Goal: Task Accomplishment & Management: Use online tool/utility

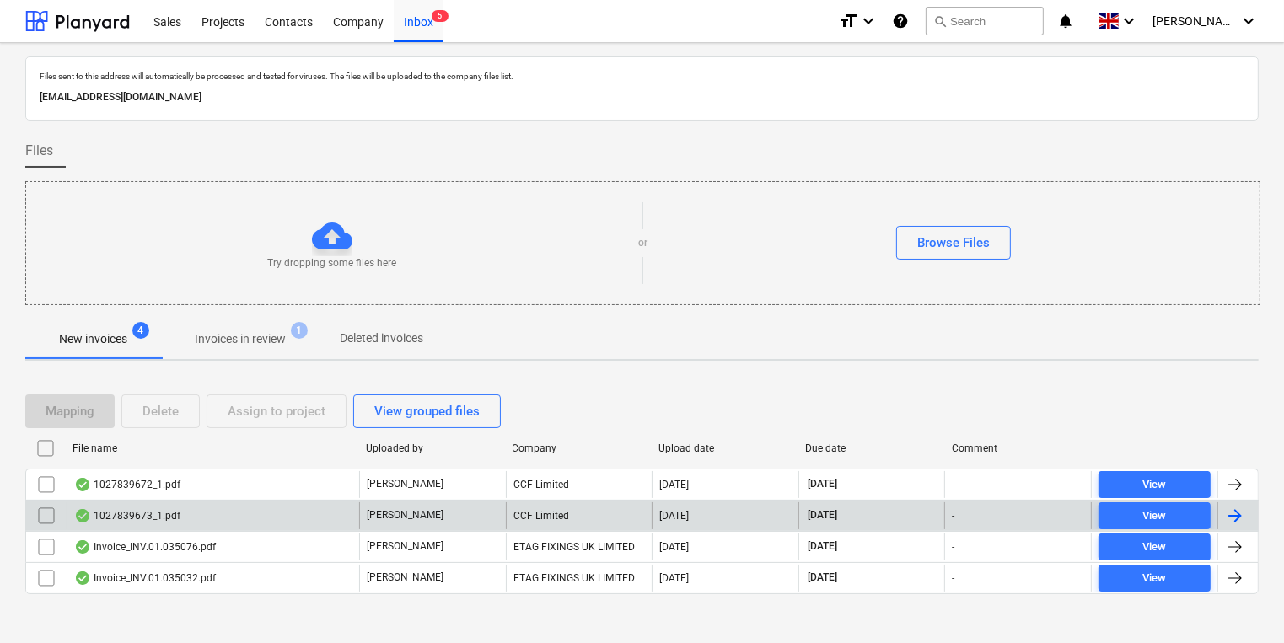
click at [201, 526] on div "1027839673_1.pdf" at bounding box center [213, 516] width 293 height 27
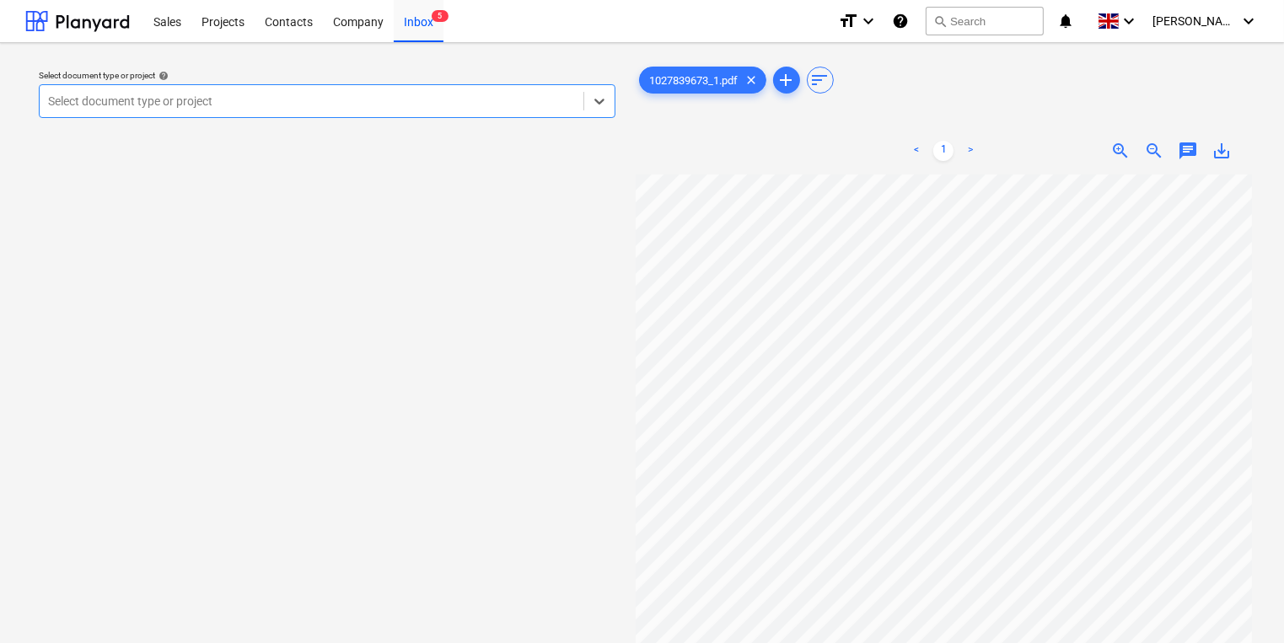
click at [232, 105] on div at bounding box center [311, 101] width 527 height 17
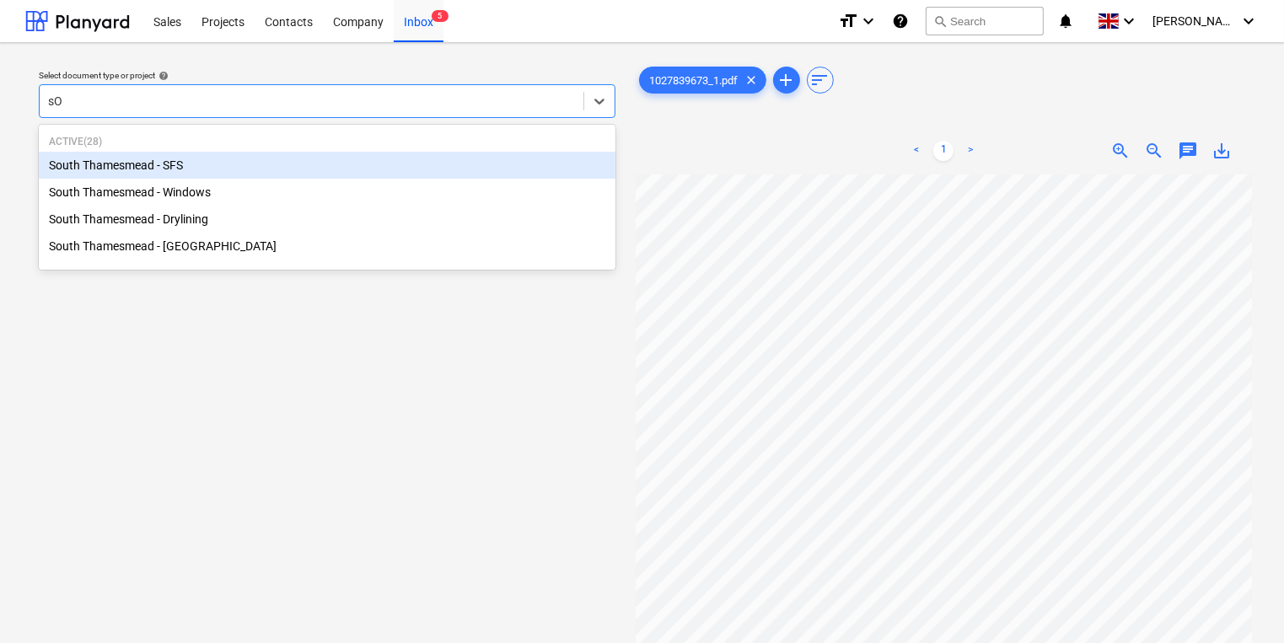
type input "s"
type input "South"
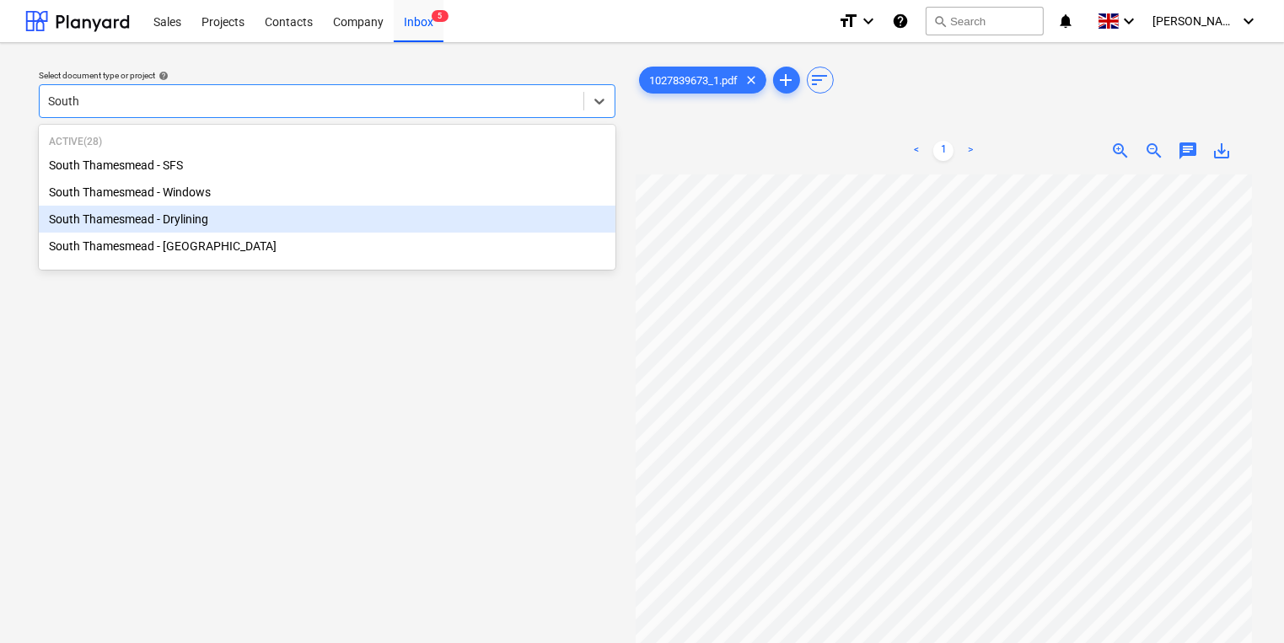
click at [228, 216] on div "South Thamesmead - Drylining" at bounding box center [327, 219] width 577 height 27
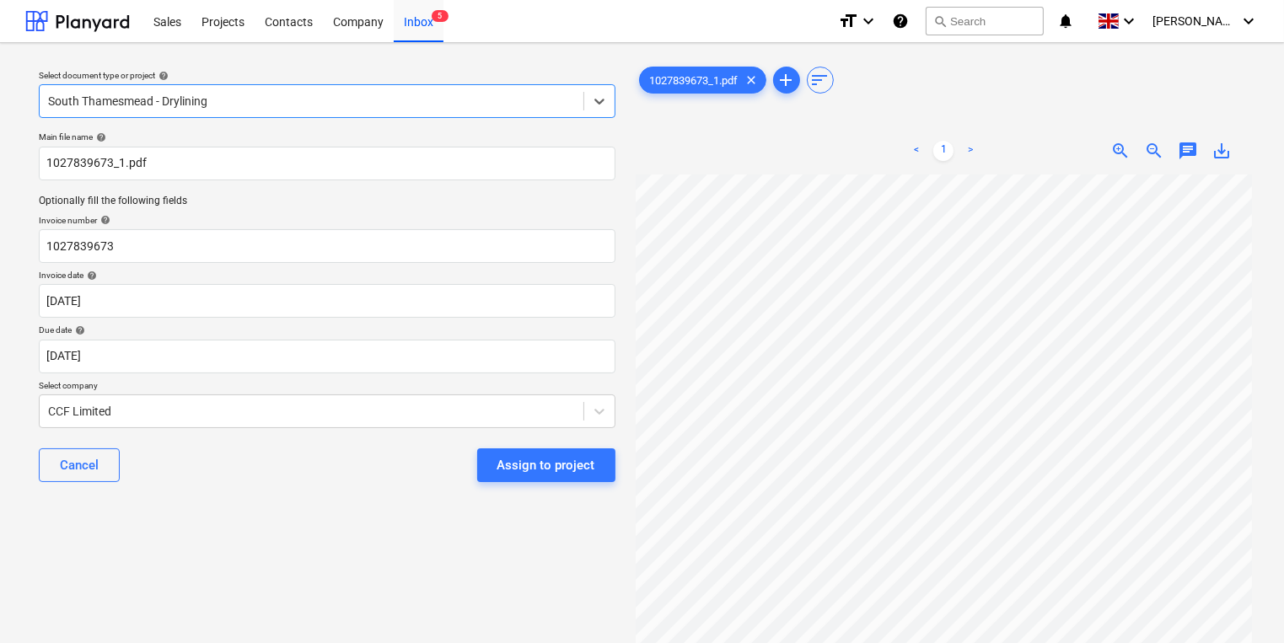
click at [524, 482] on div "Cancel Assign to project" at bounding box center [327, 465] width 577 height 61
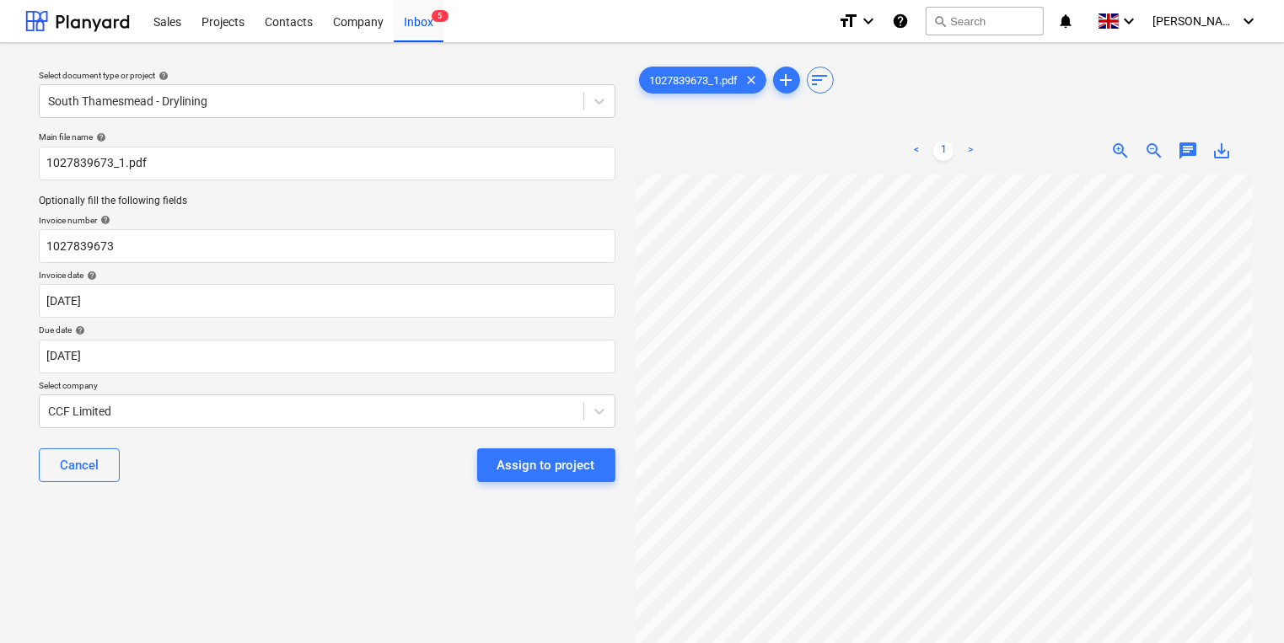
click at [526, 472] on div "Assign to project" at bounding box center [546, 465] width 98 height 22
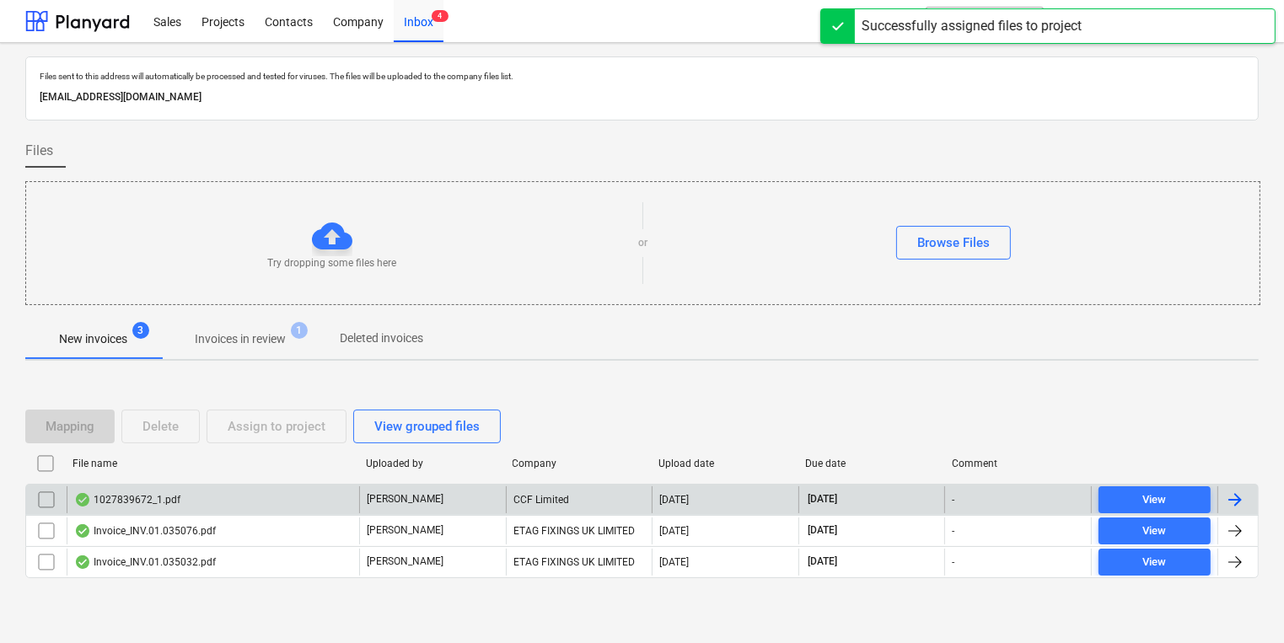
click at [311, 508] on div "1027839672_1.pdf" at bounding box center [213, 500] width 293 height 27
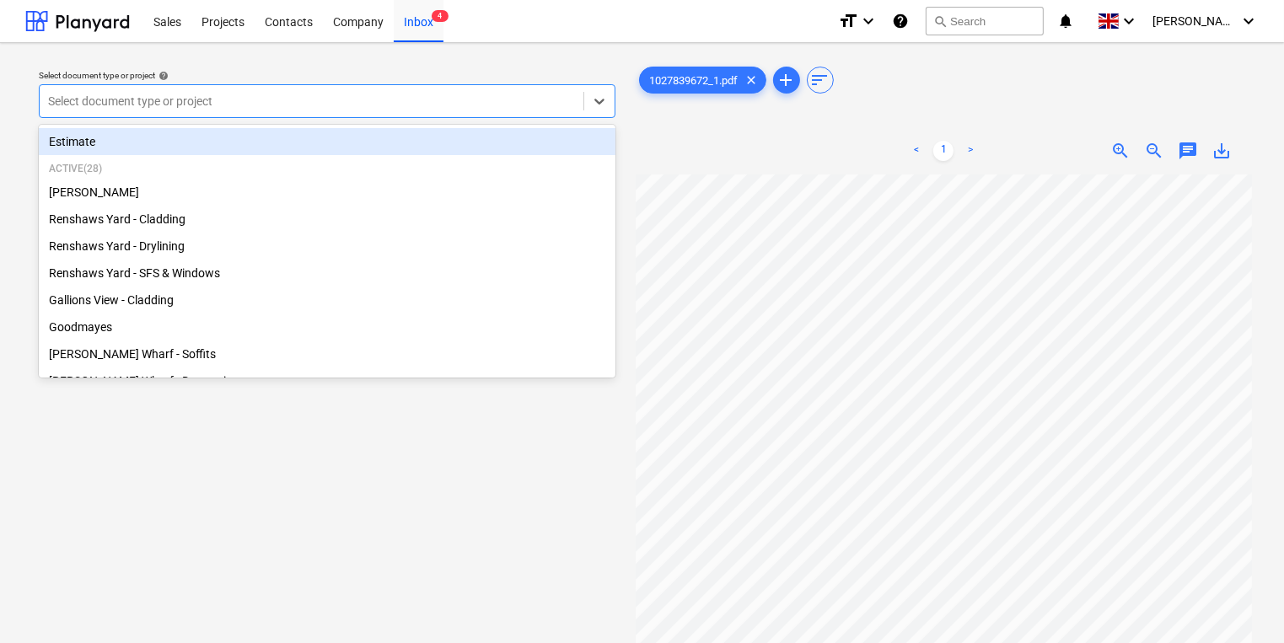
click at [337, 105] on div at bounding box center [311, 101] width 527 height 17
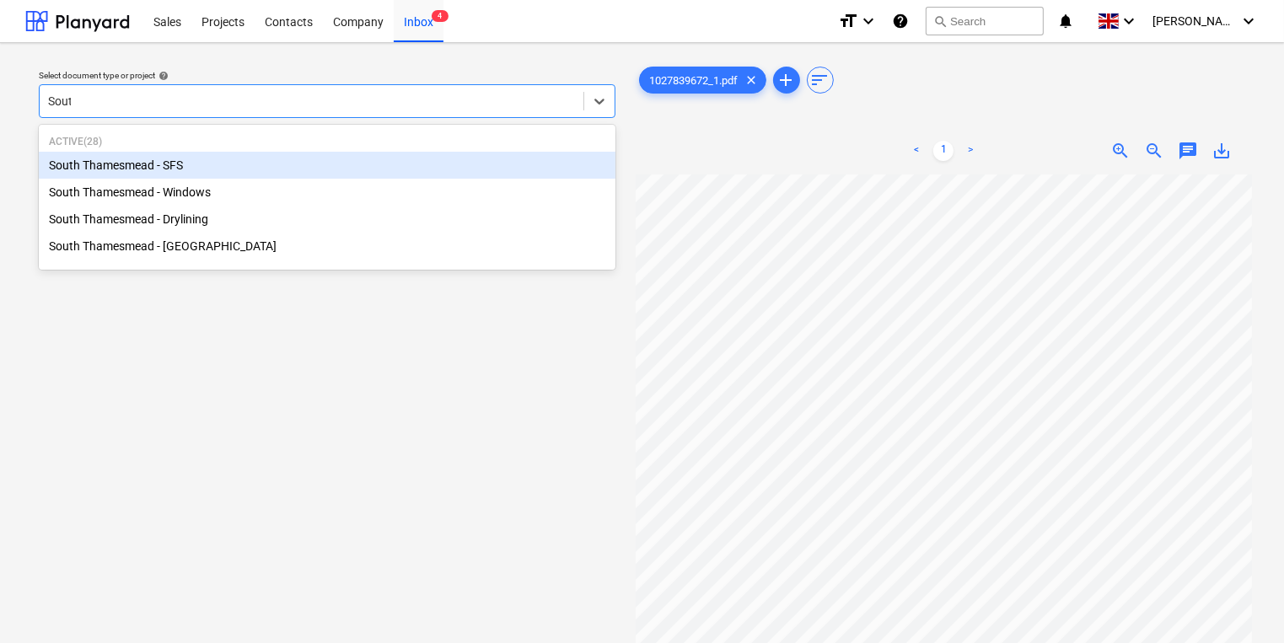
type input "South"
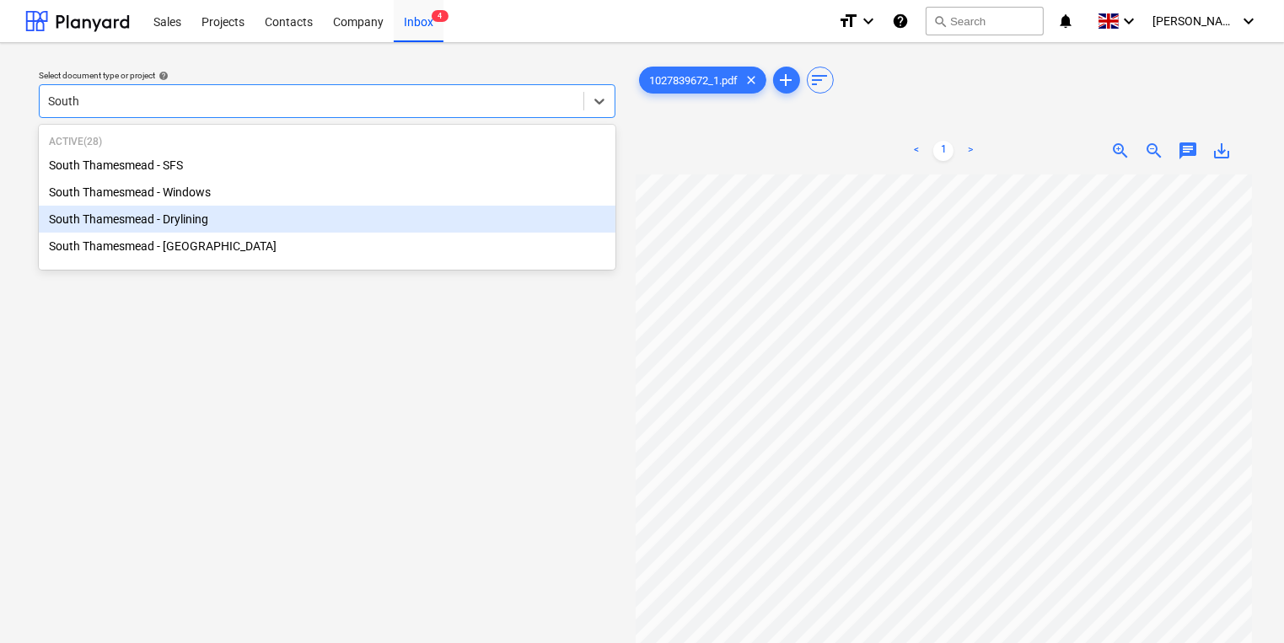
click at [287, 225] on div "South Thamesmead - Drylining" at bounding box center [327, 219] width 577 height 27
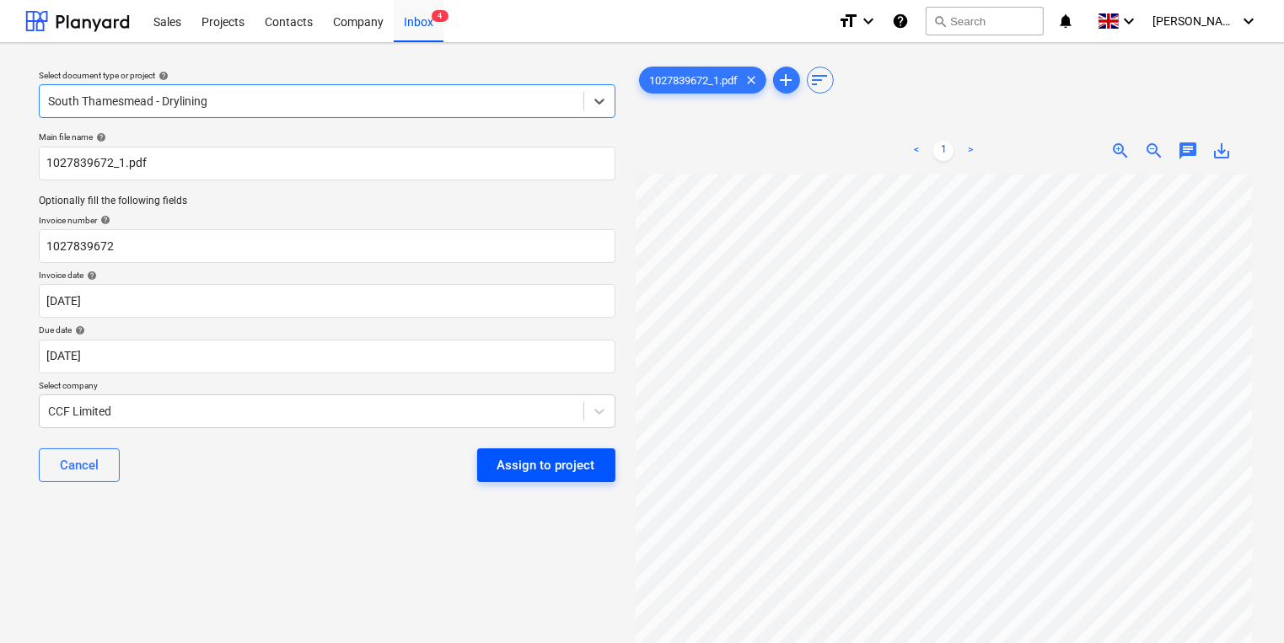
click at [534, 477] on button "Assign to project" at bounding box center [546, 466] width 138 height 34
